Goal: Find specific page/section: Find specific page/section

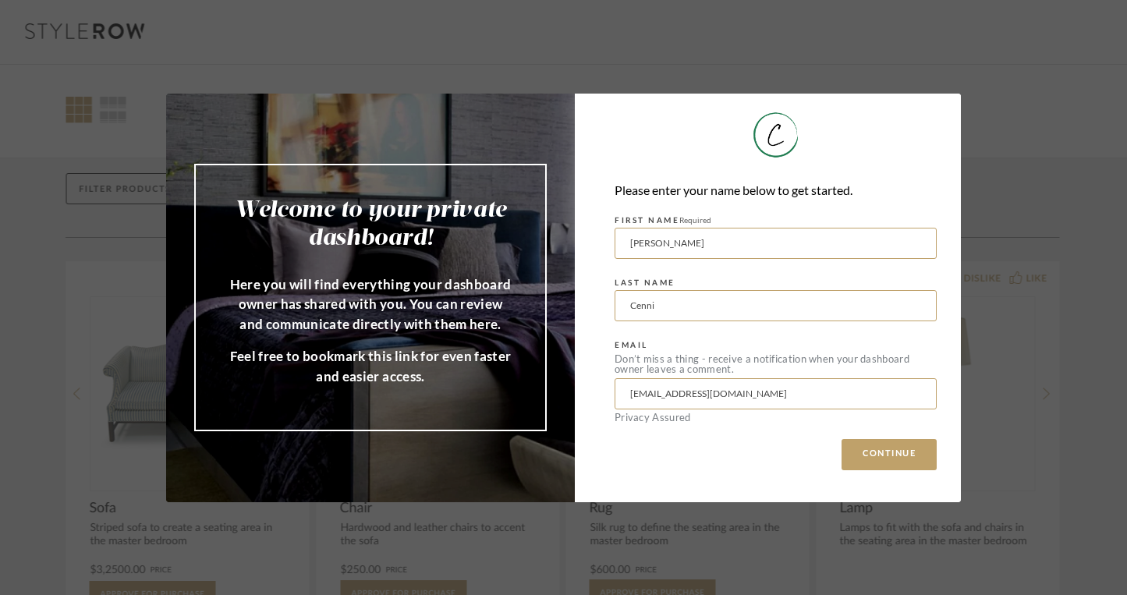
click at [1017, 139] on div "Welcome to your private dashboard! Here you will find everything your dashboard…" at bounding box center [563, 297] width 1127 height 595
click at [884, 452] on button "CONTINUE" at bounding box center [889, 454] width 95 height 31
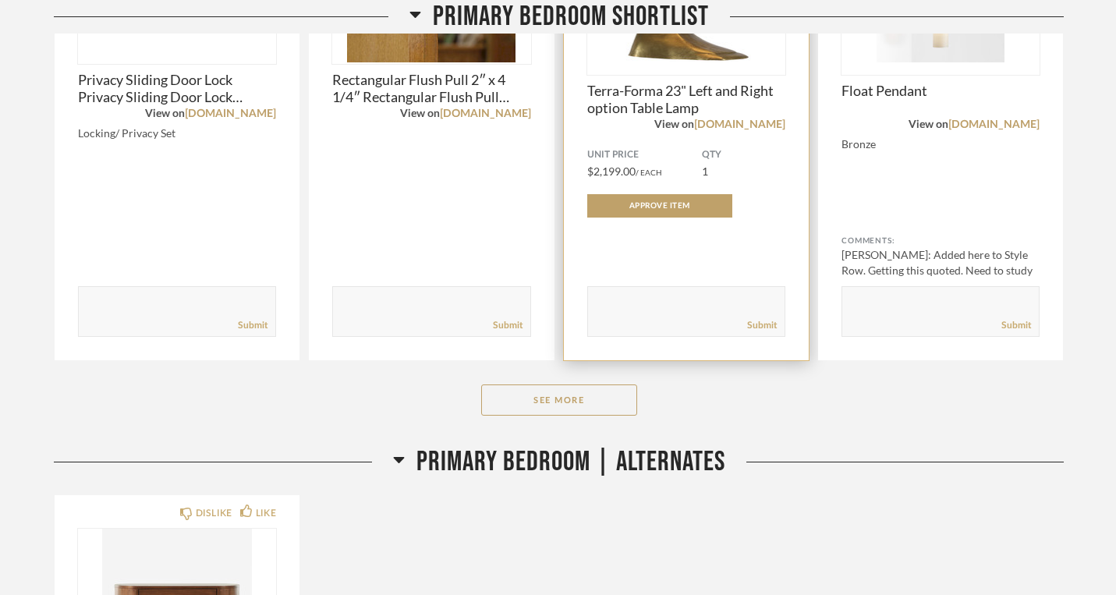
scroll to position [589, 0]
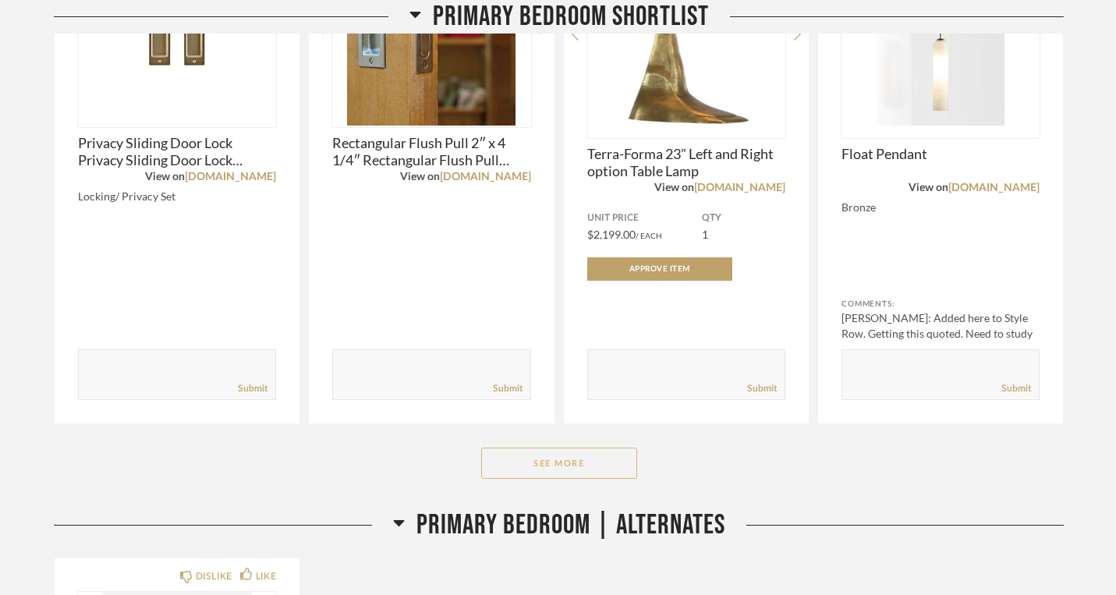
click at [569, 448] on button "See More" at bounding box center [559, 463] width 156 height 31
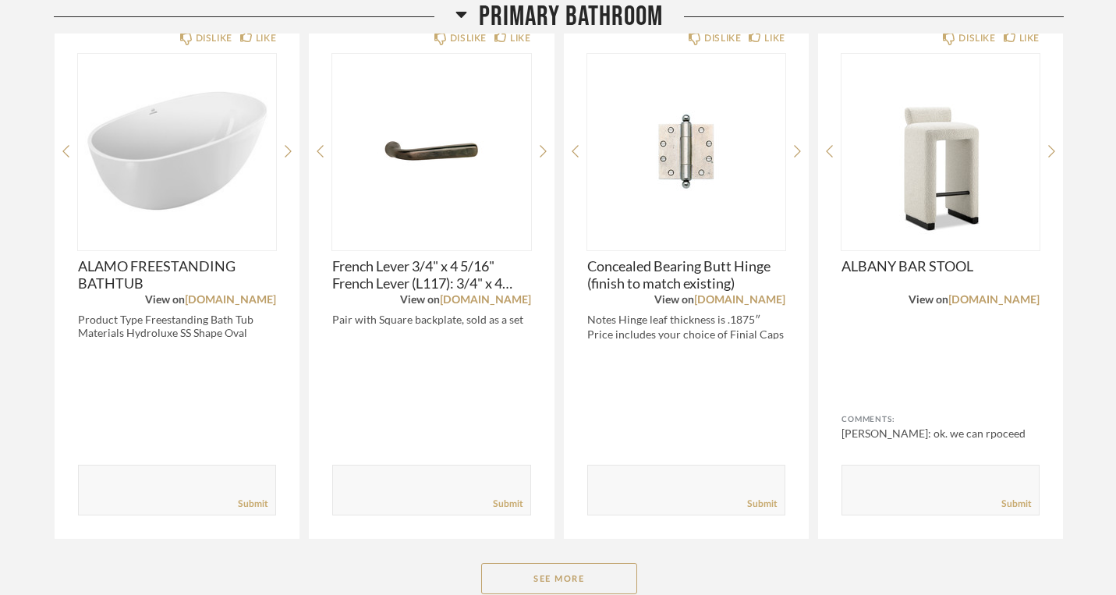
scroll to position [2804, 0]
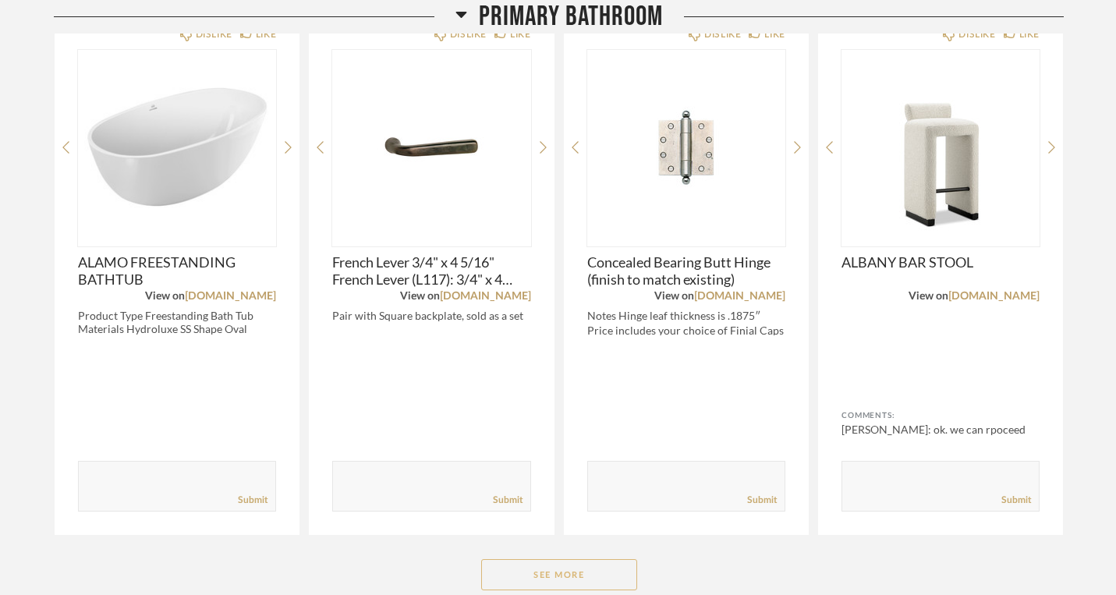
click at [562, 559] on button "See More" at bounding box center [559, 574] width 156 height 31
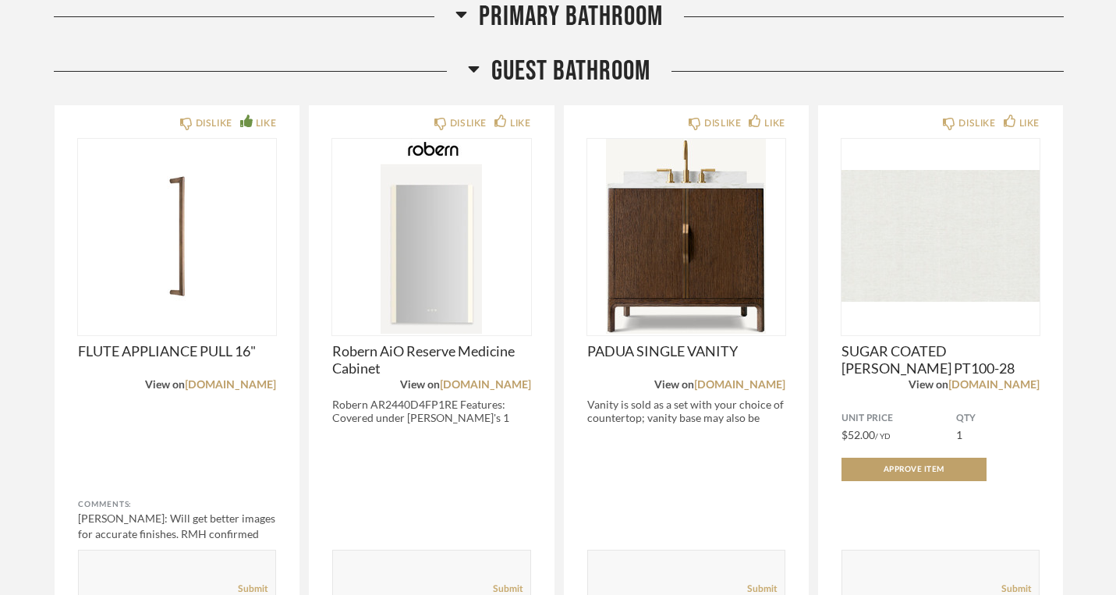
scroll to position [4952, 0]
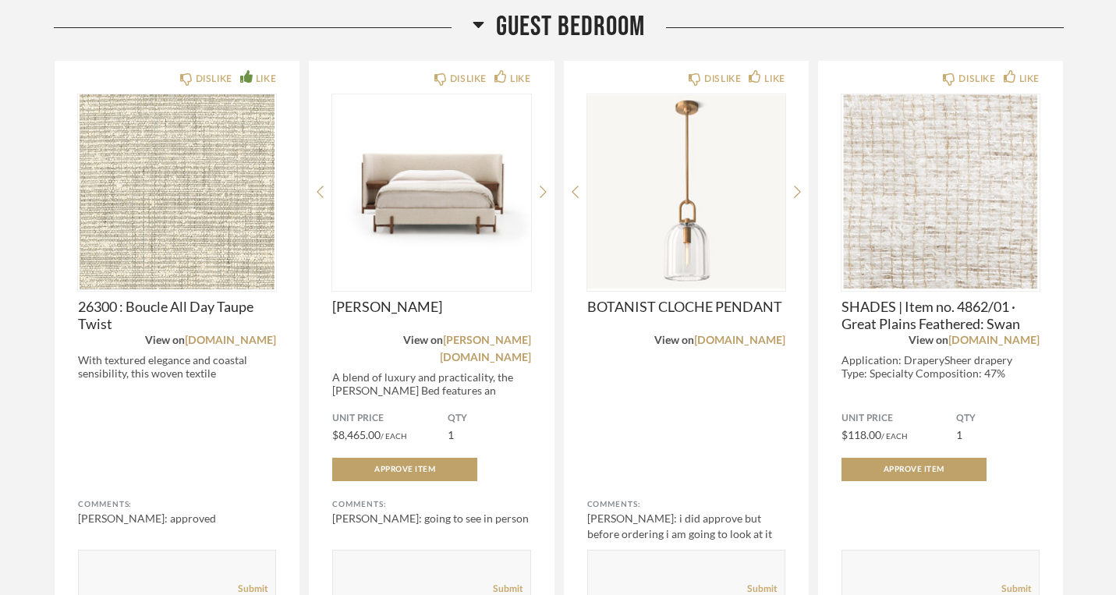
scroll to position [6176, 0]
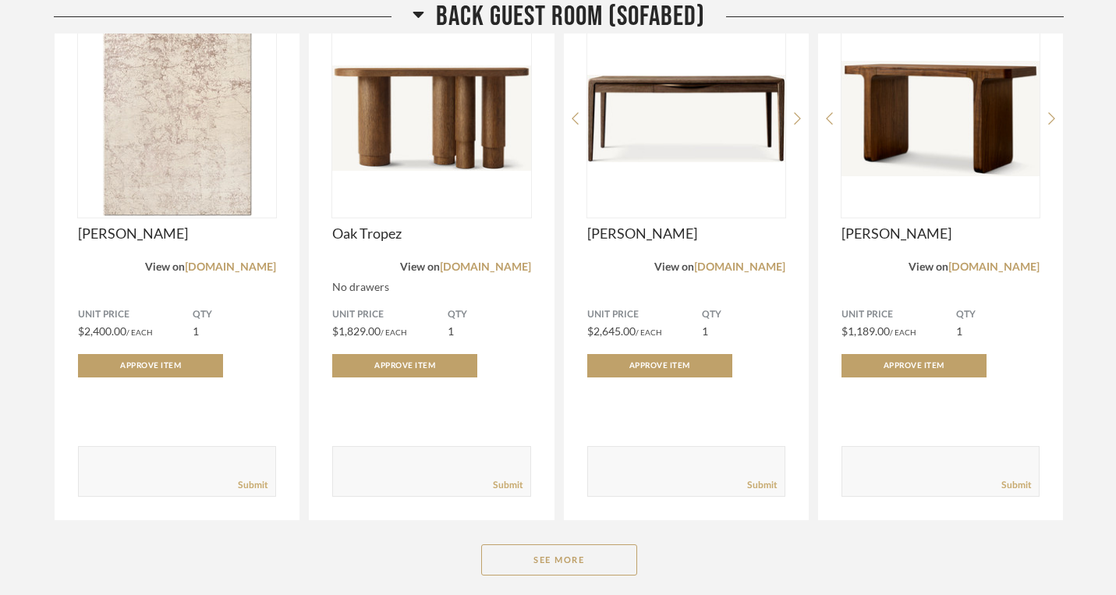
scroll to position [7502, 0]
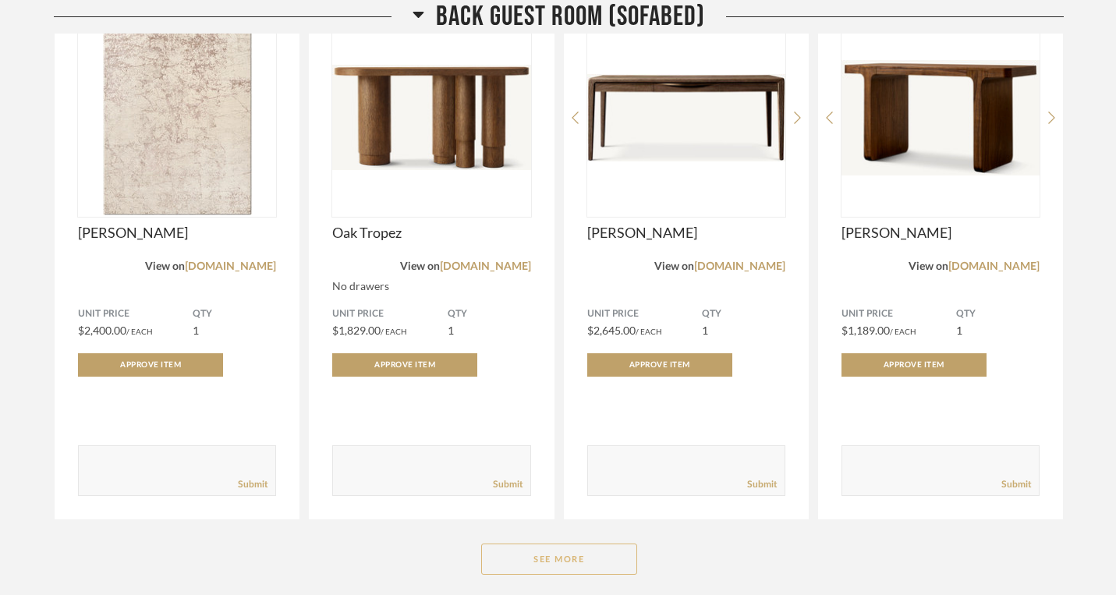
click at [552, 544] on button "See More" at bounding box center [559, 559] width 156 height 31
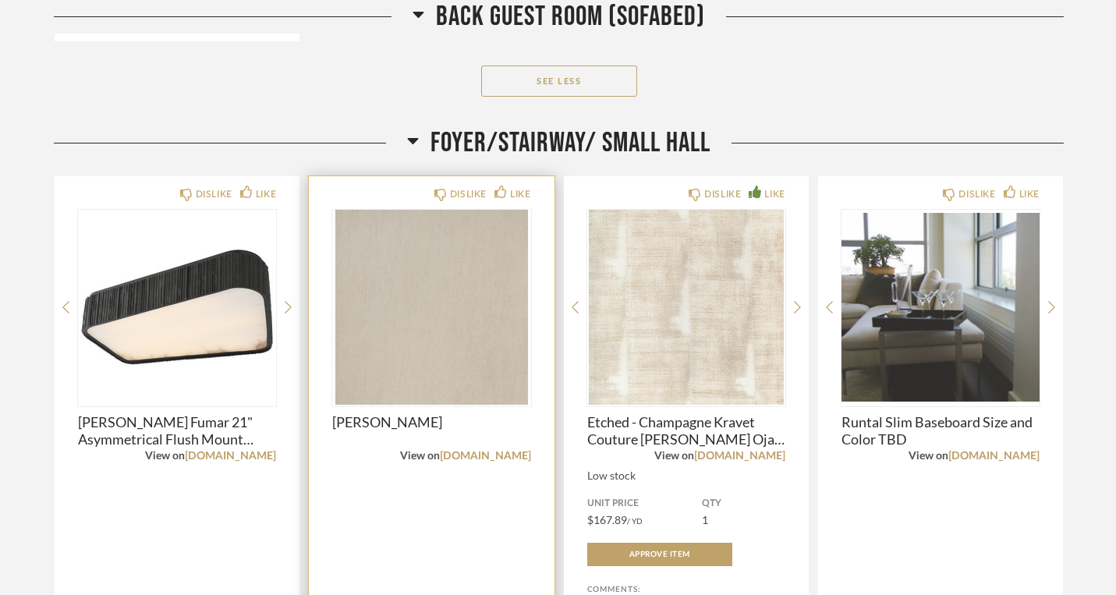
scroll to position [9692, 0]
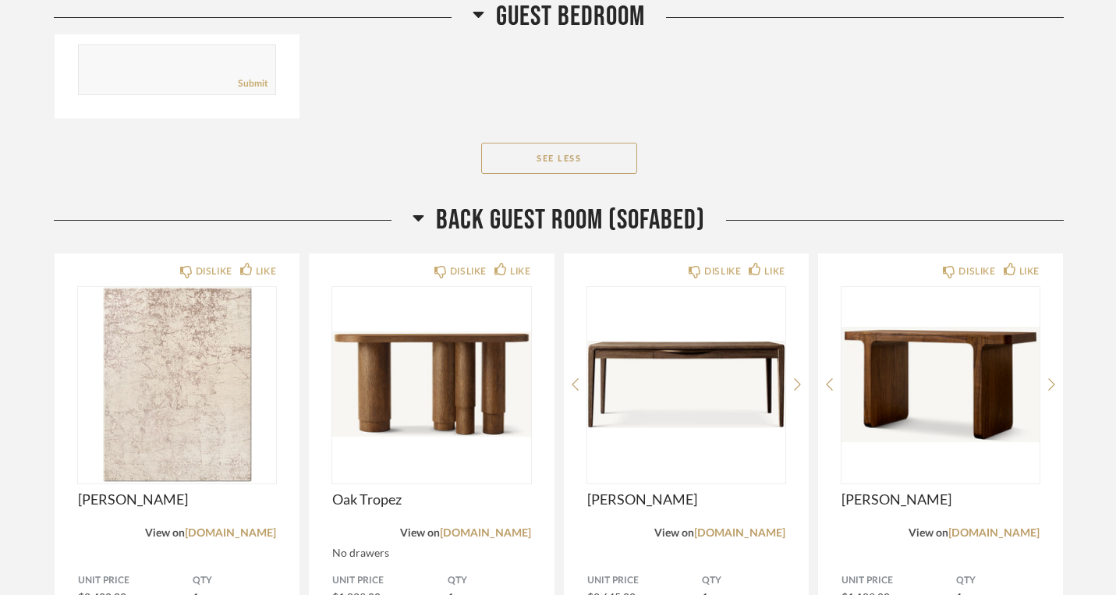
scroll to position [7234, 0]
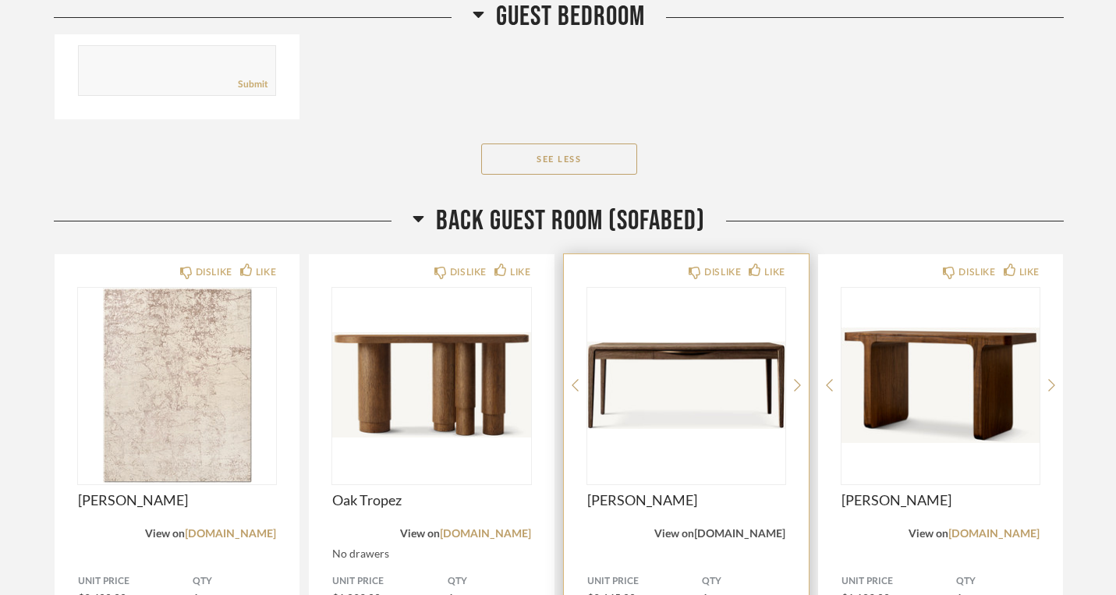
click at [773, 529] on link "[DOMAIN_NAME]" at bounding box center [739, 534] width 91 height 11
